Goal: Find specific page/section: Find specific page/section

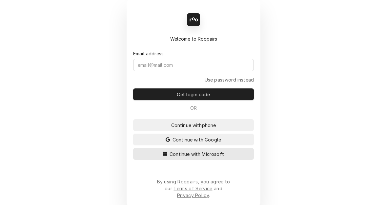
click at [184, 158] on span "Continue with Microsoft" at bounding box center [196, 154] width 57 height 7
click at [185, 158] on span "Continue with Microsoft" at bounding box center [196, 154] width 57 height 7
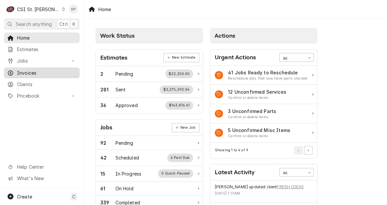
click at [29, 70] on span "Invoices" at bounding box center [46, 73] width 59 height 7
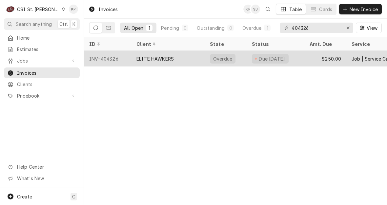
click at [132, 64] on div "ELITE HAWKERS" at bounding box center [167, 59] width 73 height 16
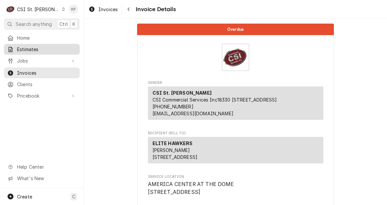
click at [27, 49] on span "Estimates" at bounding box center [46, 49] width 59 height 7
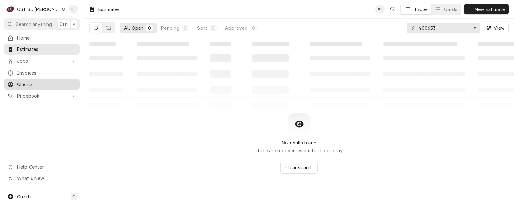
click at [26, 81] on span "Clients" at bounding box center [46, 84] width 59 height 7
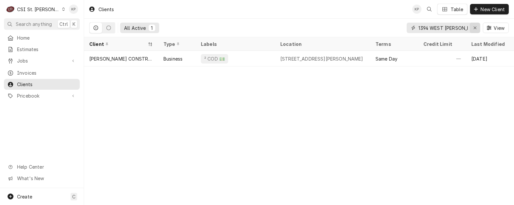
click at [475, 28] on icon "Erase input" at bounding box center [475, 28] width 4 height 5
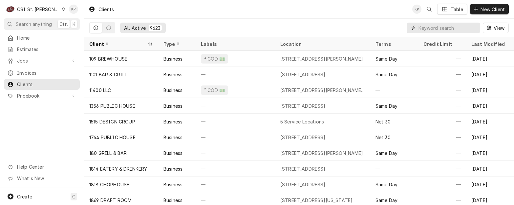
click at [419, 28] on input "Dynamic Content Wrapper" at bounding box center [447, 28] width 58 height 10
paste input "Nothing Bundt Cakes St [PERSON_NAME]"
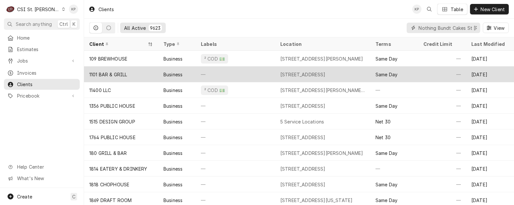
scroll to position [0, 20]
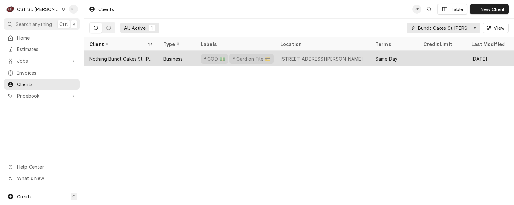
type input "Nothing Bundt Cakes St [PERSON_NAME]"
click at [124, 57] on div "Nothing Bundt Cakes St [PERSON_NAME]" at bounding box center [121, 58] width 64 height 7
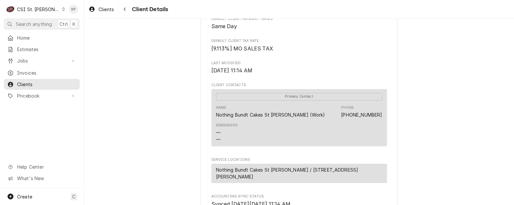
scroll to position [312, 0]
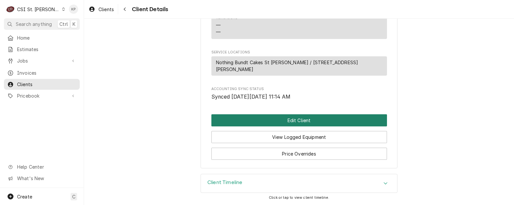
click at [249, 122] on button "Edit Client" at bounding box center [298, 120] width 175 height 12
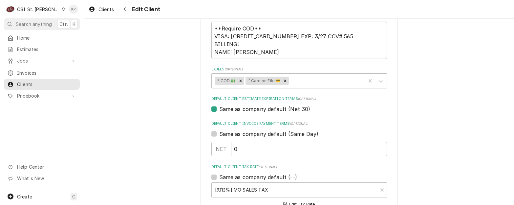
scroll to position [328, 0]
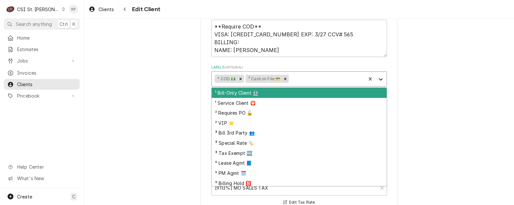
click at [380, 78] on icon "Labels" at bounding box center [380, 79] width 7 height 7
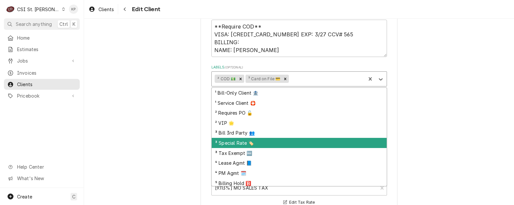
scroll to position [22, 0]
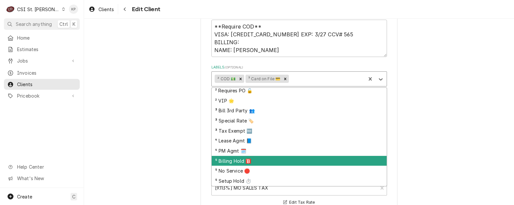
click at [242, 161] on div "⁵ Billing Hold 🅱️" at bounding box center [299, 161] width 175 height 10
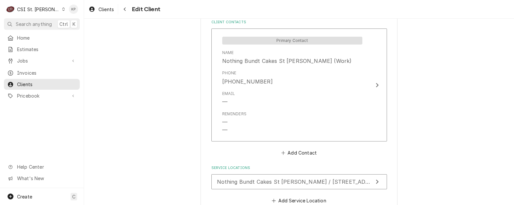
scroll to position [564, 0]
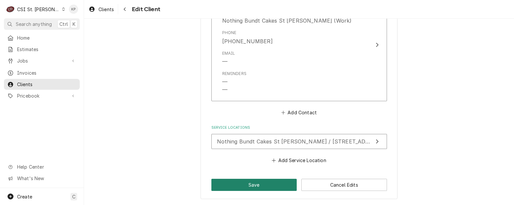
click at [241, 185] on button "Save" at bounding box center [254, 185] width 86 height 12
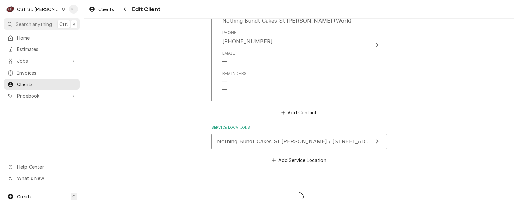
type textarea "x"
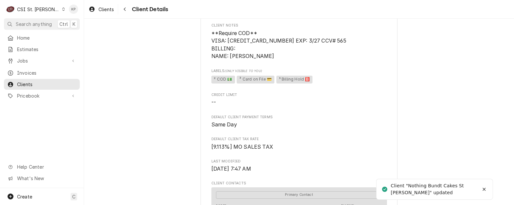
scroll to position [312, 0]
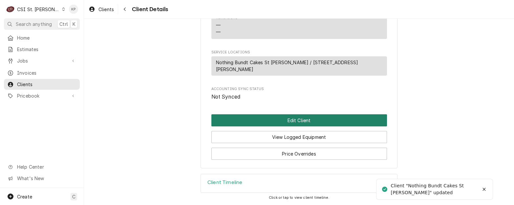
click at [263, 120] on button "Edit Client" at bounding box center [298, 120] width 175 height 12
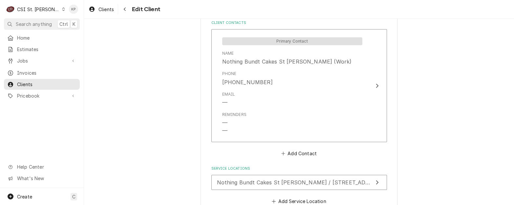
scroll to position [564, 0]
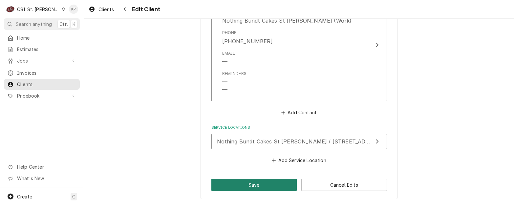
click at [270, 181] on button "Save" at bounding box center [254, 185] width 86 height 12
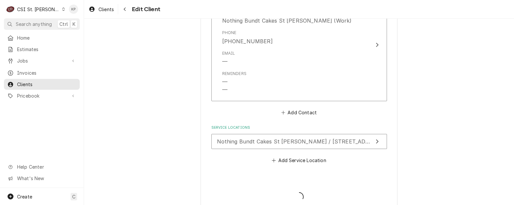
type textarea "x"
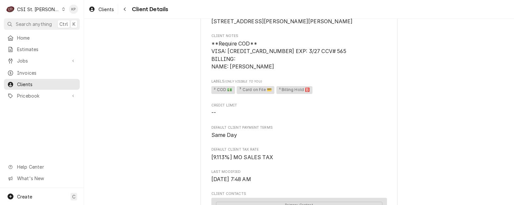
scroll to position [98, 0]
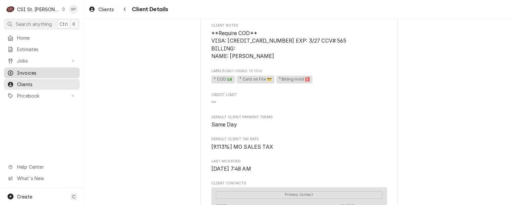
click at [28, 72] on span "Invoices" at bounding box center [46, 73] width 59 height 7
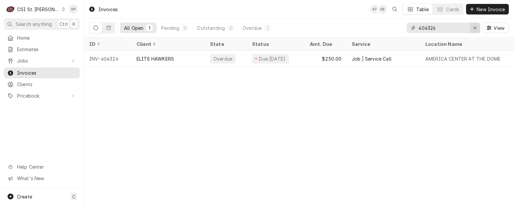
click at [474, 27] on icon "Erase input" at bounding box center [474, 28] width 3 height 3
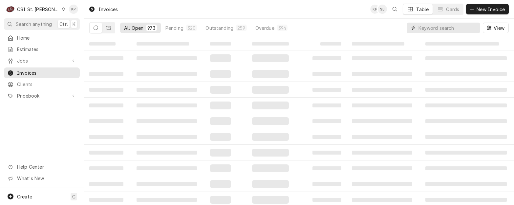
click at [436, 27] on input "Dynamic Content Wrapper" at bounding box center [447, 28] width 58 height 10
type input "403042"
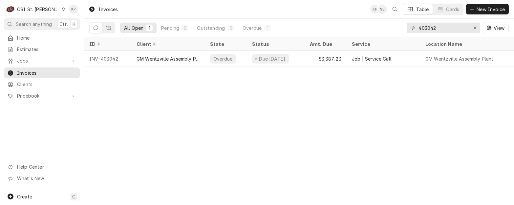
click at [62, 7] on div "Dynamic Content Wrapper" at bounding box center [64, 9] width 4 height 5
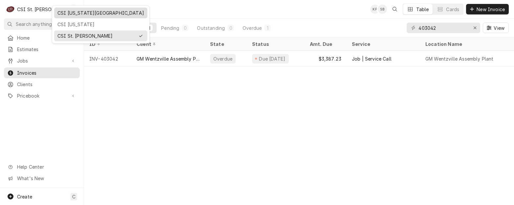
click at [76, 13] on div "CSI [US_STATE][GEOGRAPHIC_DATA]" at bounding box center [100, 13] width 87 height 7
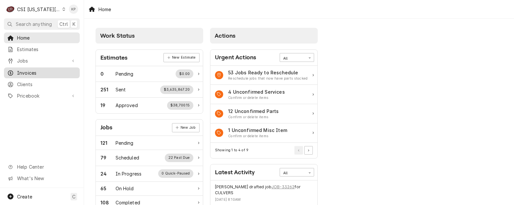
click at [21, 70] on span "Invoices" at bounding box center [46, 73] width 59 height 7
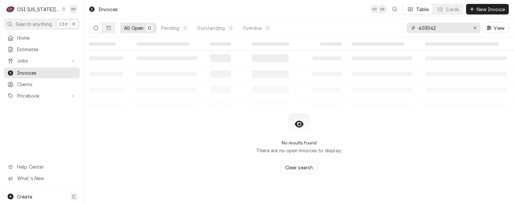
click at [474, 27] on div "Erase input" at bounding box center [474, 28] width 7 height 7
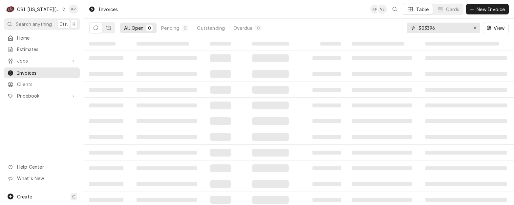
type input "303396"
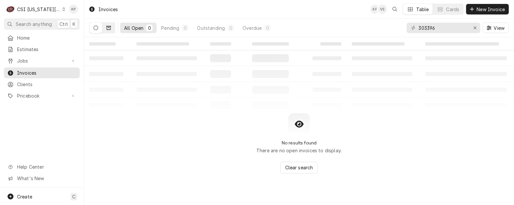
click at [108, 28] on icon "Dynamic Content Wrapper" at bounding box center [108, 28] width 5 height 5
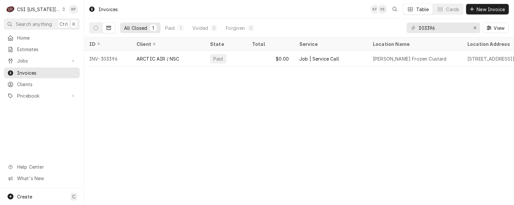
click at [513, 73] on html "C CSI Kansas City KP Search anything Ctrl K Home Estimates Jobs Jobs Job Series…" at bounding box center [257, 102] width 514 height 205
click at [62, 9] on div "Dynamic Content Wrapper" at bounding box center [63, 9] width 3 height 5
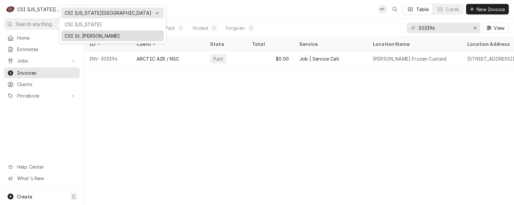
click at [70, 34] on div "CSI St. [PERSON_NAME]" at bounding box center [113, 35] width 96 height 7
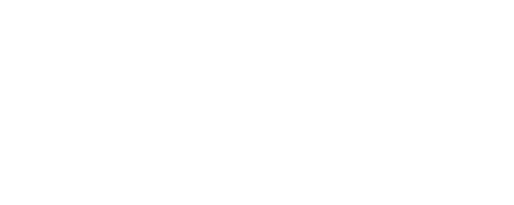
click at [474, 28] on div "Dynamic Content Wrapper" at bounding box center [257, 102] width 514 height 205
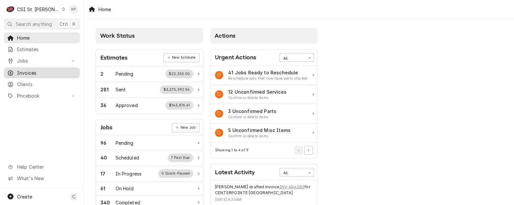
click at [31, 72] on span "Invoices" at bounding box center [46, 73] width 59 height 7
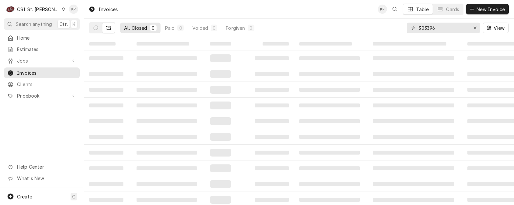
click at [475, 26] on icon "Erase input" at bounding box center [475, 28] width 4 height 5
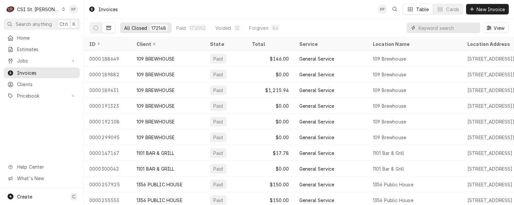
click at [436, 28] on input "Dynamic Content Wrapper" at bounding box center [447, 28] width 58 height 10
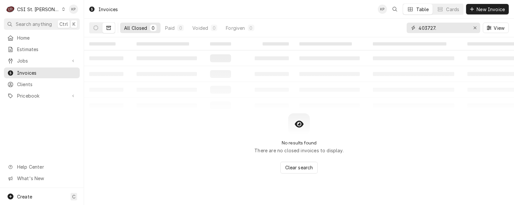
click at [438, 28] on input "403727." at bounding box center [442, 28] width 49 height 10
type input "403727"
click at [98, 26] on icon "Dynamic Content Wrapper" at bounding box center [95, 28] width 5 height 5
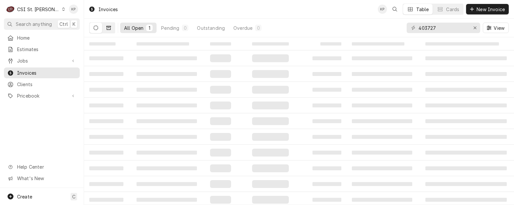
click at [107, 27] on icon "Dynamic Content Wrapper" at bounding box center [108, 28] width 5 height 5
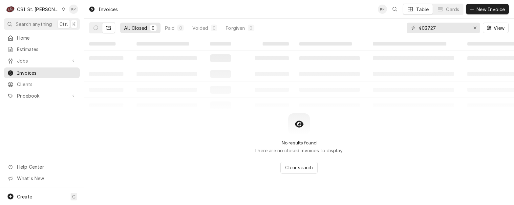
click at [107, 27] on icon "Dynamic Content Wrapper" at bounding box center [108, 28] width 5 height 5
click at [92, 29] on button "Dynamic Content Wrapper" at bounding box center [96, 28] width 12 height 10
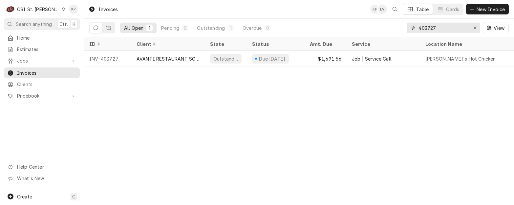
drag, startPoint x: 476, startPoint y: 27, endPoint x: 465, endPoint y: 28, distance: 11.5
click at [476, 27] on div "Erase input" at bounding box center [474, 28] width 7 height 7
click at [446, 29] on input "Dynamic Content Wrapper" at bounding box center [449, 28] width 62 height 10
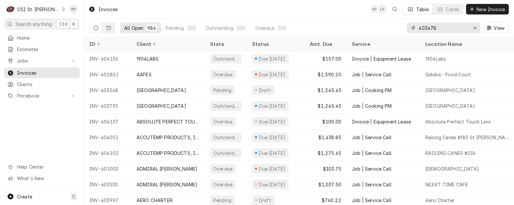
type input "403478"
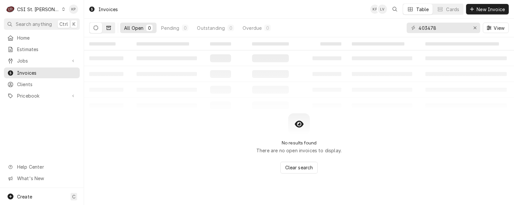
click at [108, 29] on icon "Dynamic Content Wrapper" at bounding box center [108, 28] width 5 height 5
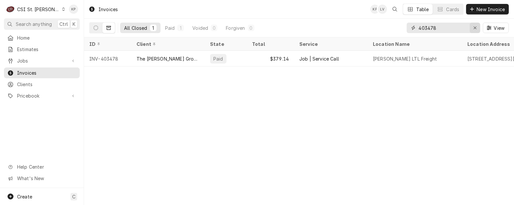
click at [476, 28] on div "Erase input" at bounding box center [474, 28] width 7 height 7
click at [454, 30] on input "Dynamic Content Wrapper" at bounding box center [449, 28] width 62 height 10
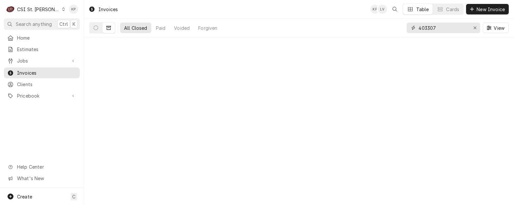
type input "403307"
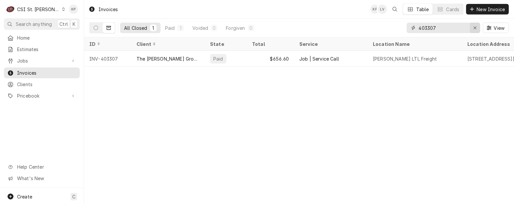
click at [475, 28] on icon "Erase input" at bounding box center [475, 28] width 4 height 5
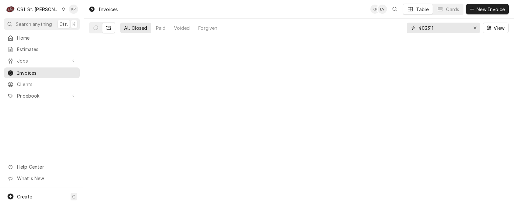
type input "403311"
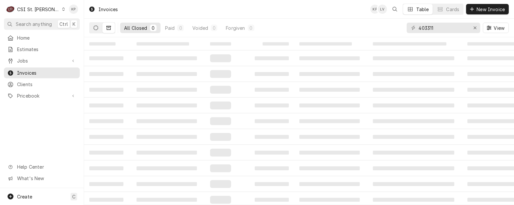
click at [96, 28] on icon "Dynamic Content Wrapper" at bounding box center [95, 28] width 5 height 5
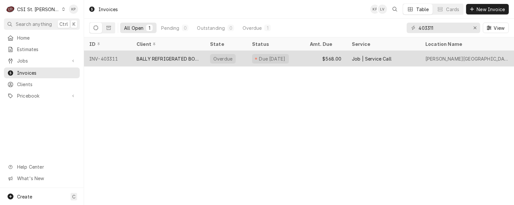
click at [100, 55] on div "INV-403311" at bounding box center [107, 59] width 47 height 16
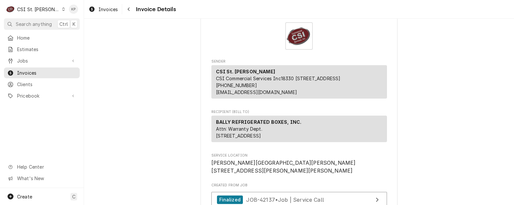
scroll to position [33, 0]
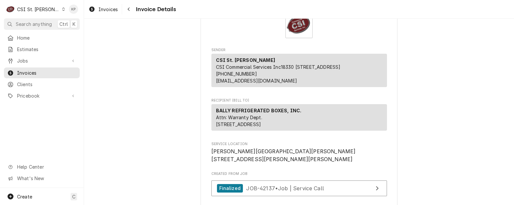
click at [62, 11] on div "Dynamic Content Wrapper" at bounding box center [64, 9] width 4 height 5
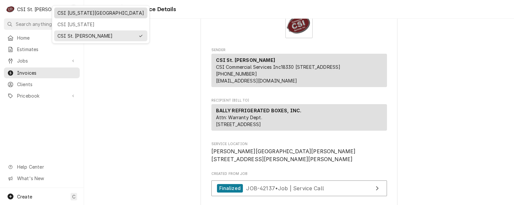
click at [71, 15] on div "CSI [US_STATE][GEOGRAPHIC_DATA]" at bounding box center [100, 13] width 87 height 7
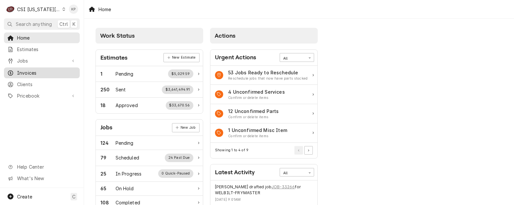
click at [22, 70] on span "Invoices" at bounding box center [46, 73] width 59 height 7
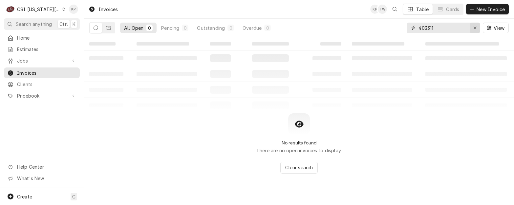
click at [475, 27] on icon "Erase input" at bounding box center [475, 28] width 4 height 5
type input "3"
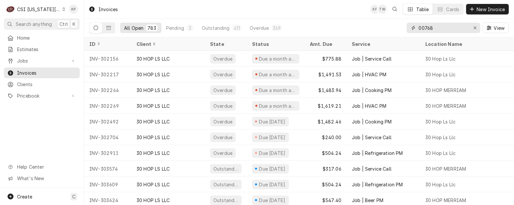
type input "00768"
